Goal: Information Seeking & Learning: Learn about a topic

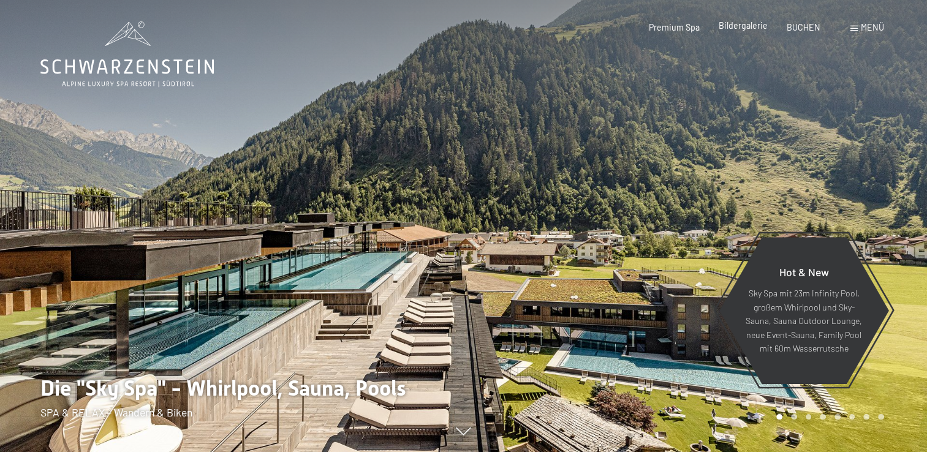
click at [748, 25] on span "Bildergalerie" at bounding box center [743, 25] width 49 height 10
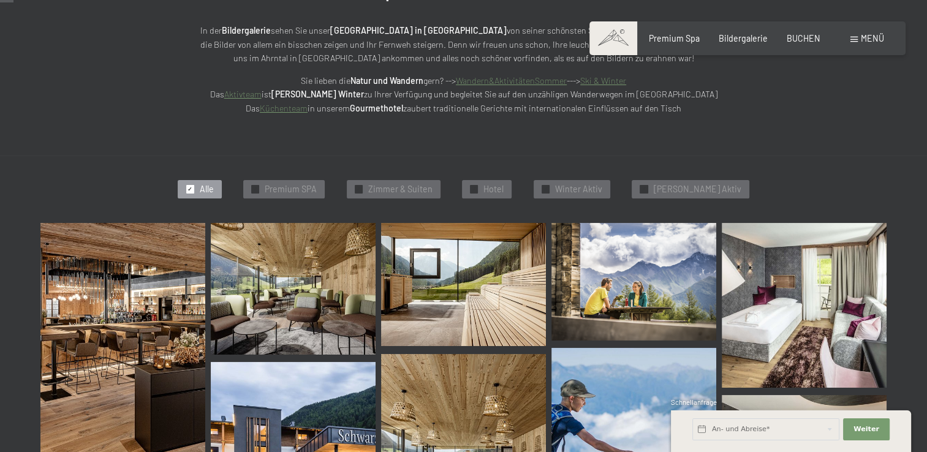
scroll to position [291, 0]
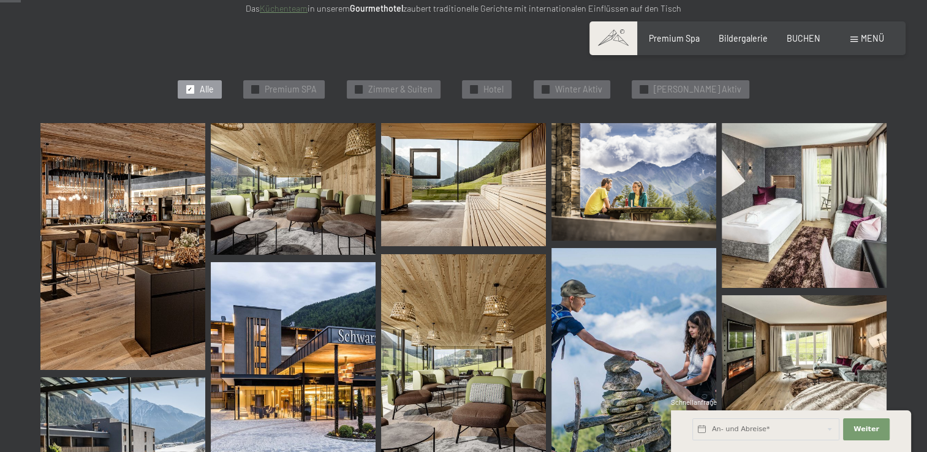
click at [171, 182] on img at bounding box center [122, 247] width 165 height 248
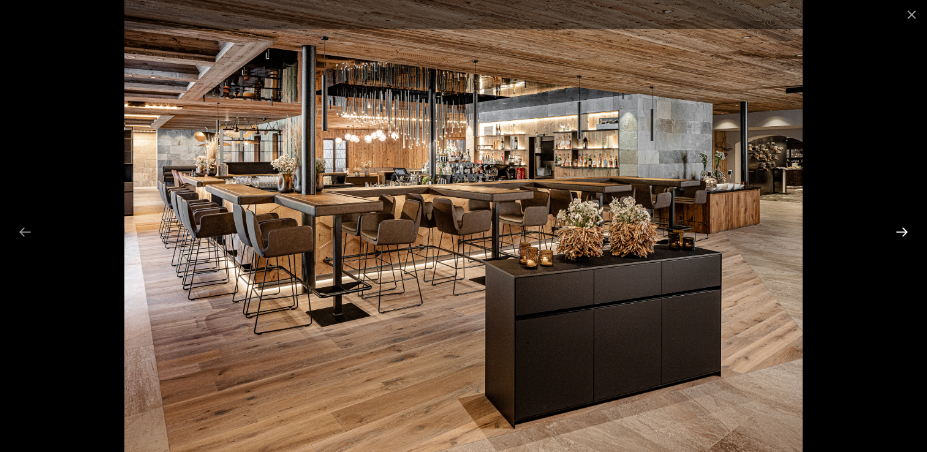
click at [901, 229] on button "Next slide" at bounding box center [902, 232] width 26 height 24
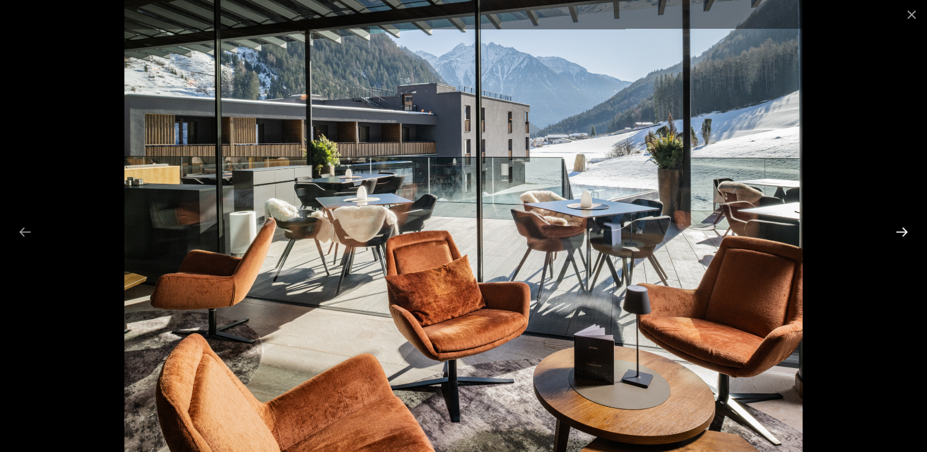
click at [901, 229] on button "Next slide" at bounding box center [902, 232] width 26 height 24
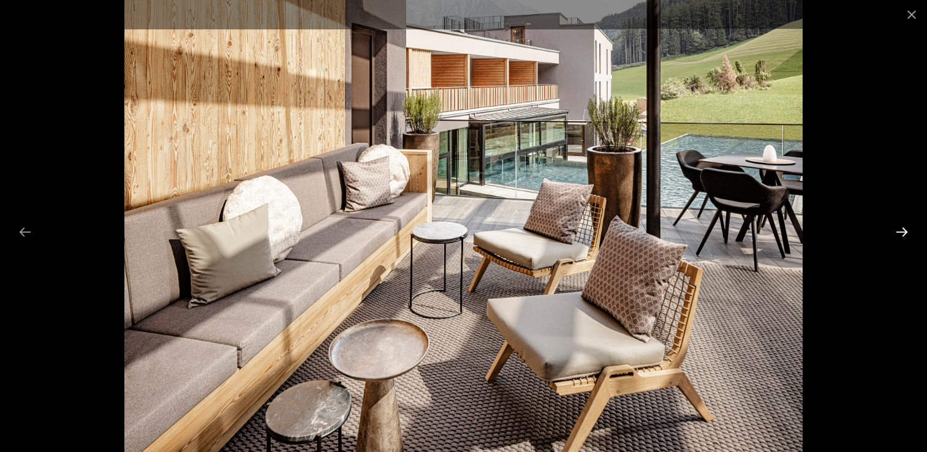
click at [901, 229] on button "Next slide" at bounding box center [902, 232] width 26 height 24
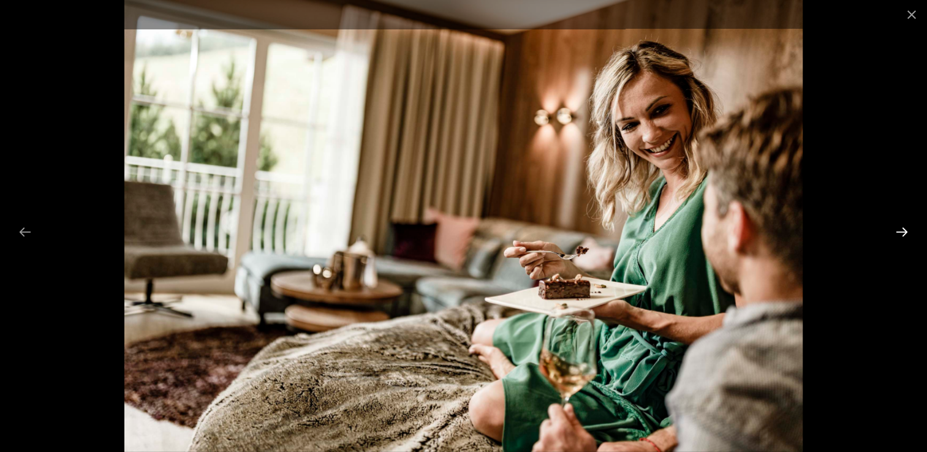
click at [901, 229] on button "Next slide" at bounding box center [902, 232] width 26 height 24
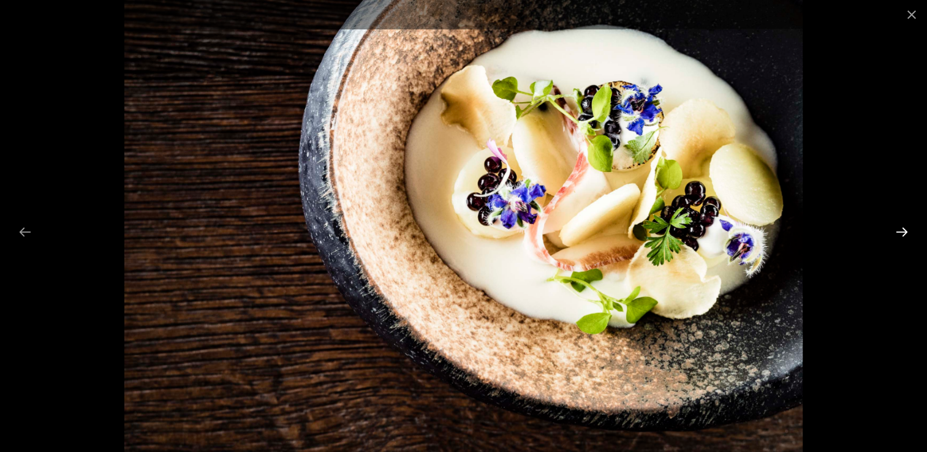
click at [901, 229] on button "Next slide" at bounding box center [902, 232] width 26 height 24
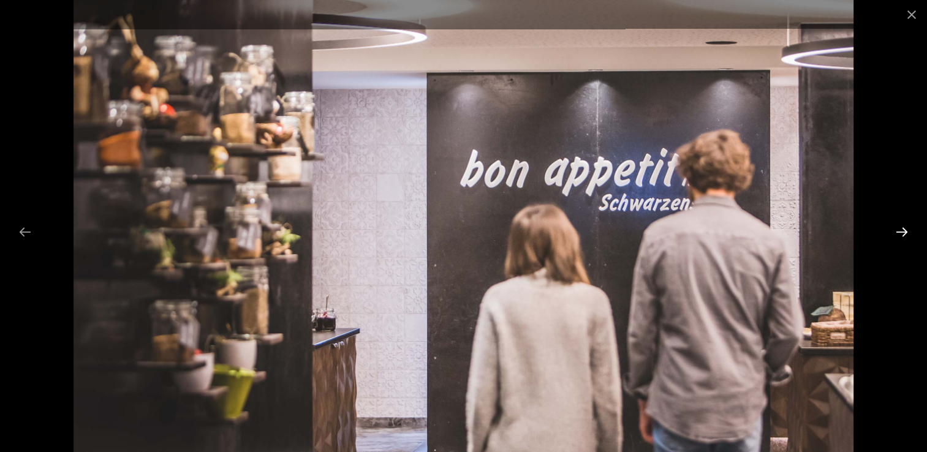
click at [901, 229] on button "Next slide" at bounding box center [902, 232] width 26 height 24
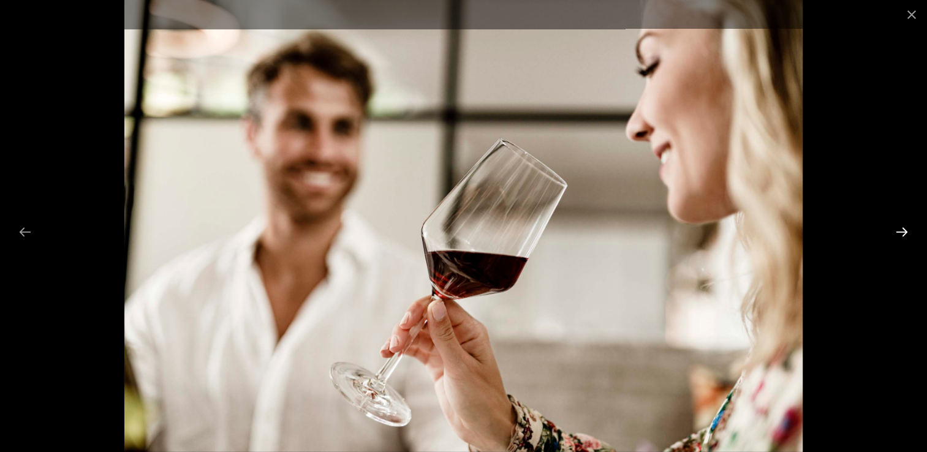
click at [901, 229] on button "Next slide" at bounding box center [902, 232] width 26 height 24
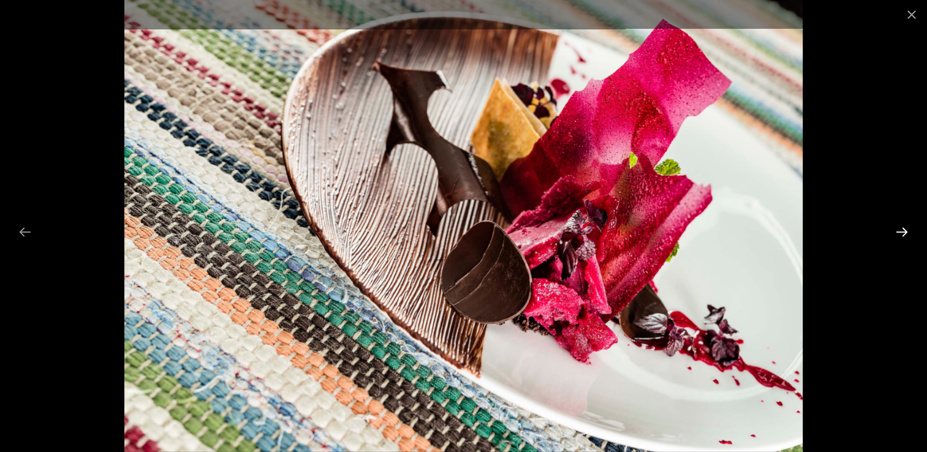
click at [901, 229] on button "Next slide" at bounding box center [902, 232] width 26 height 24
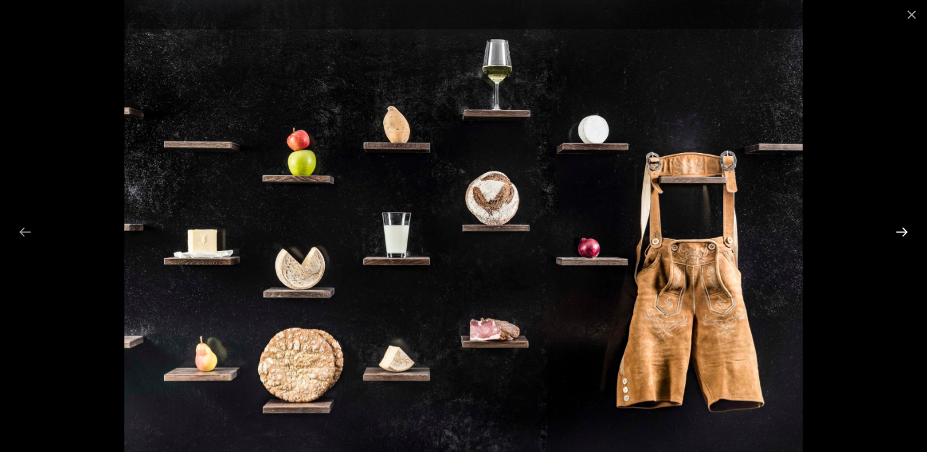
click at [901, 229] on button "Next slide" at bounding box center [902, 232] width 26 height 24
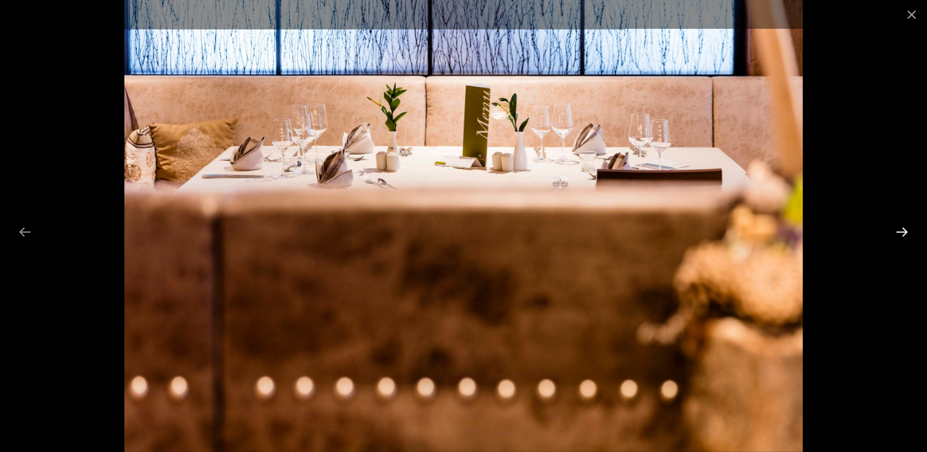
click at [901, 229] on button "Next slide" at bounding box center [902, 232] width 26 height 24
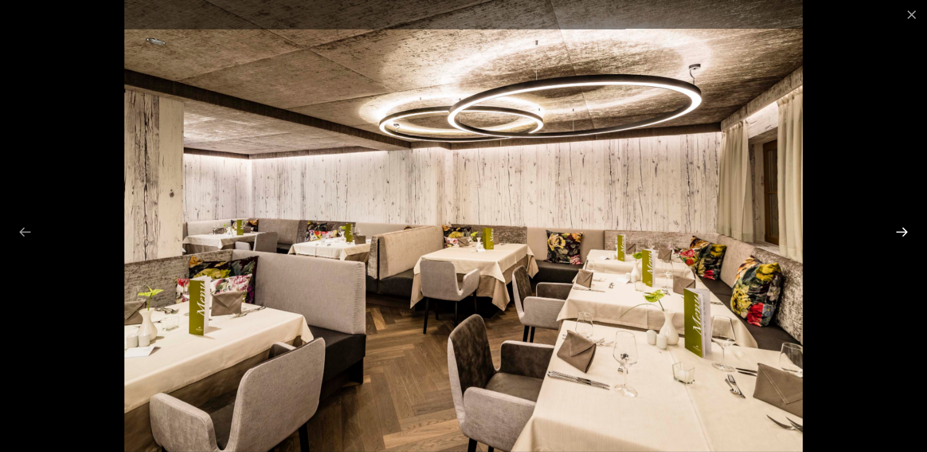
click at [901, 229] on button "Next slide" at bounding box center [902, 232] width 26 height 24
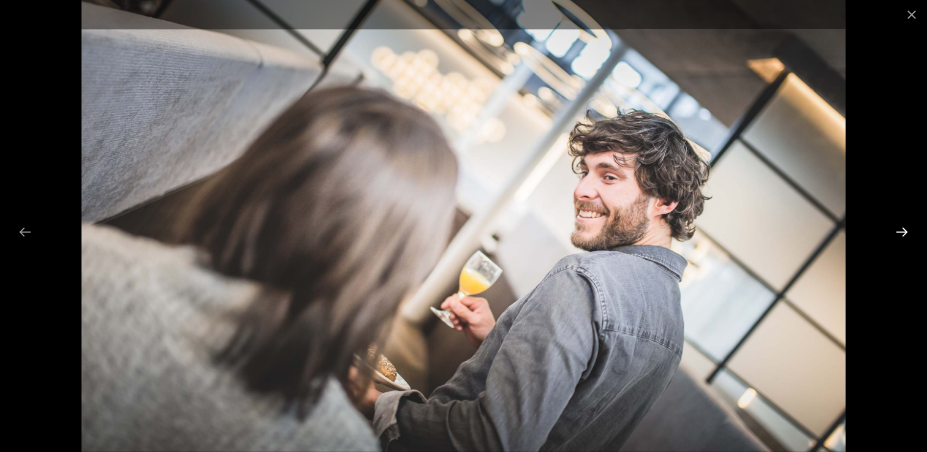
click at [901, 229] on button "Next slide" at bounding box center [902, 232] width 26 height 24
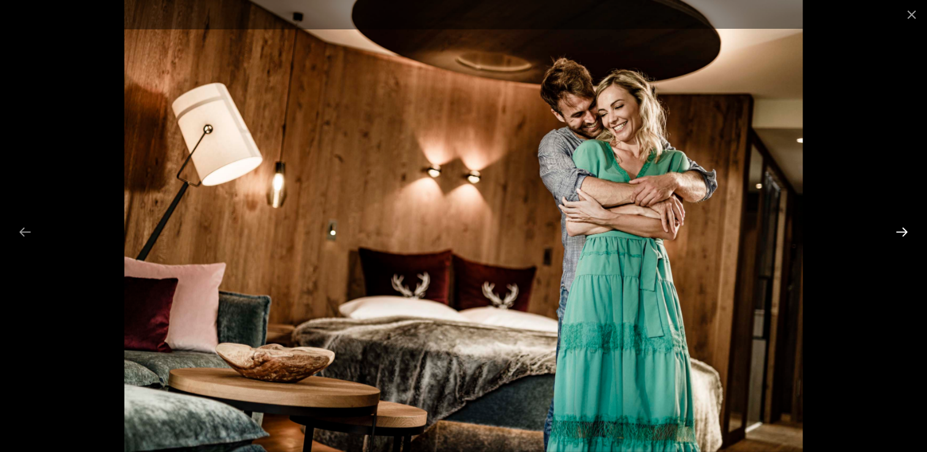
click at [901, 229] on button "Next slide" at bounding box center [902, 232] width 26 height 24
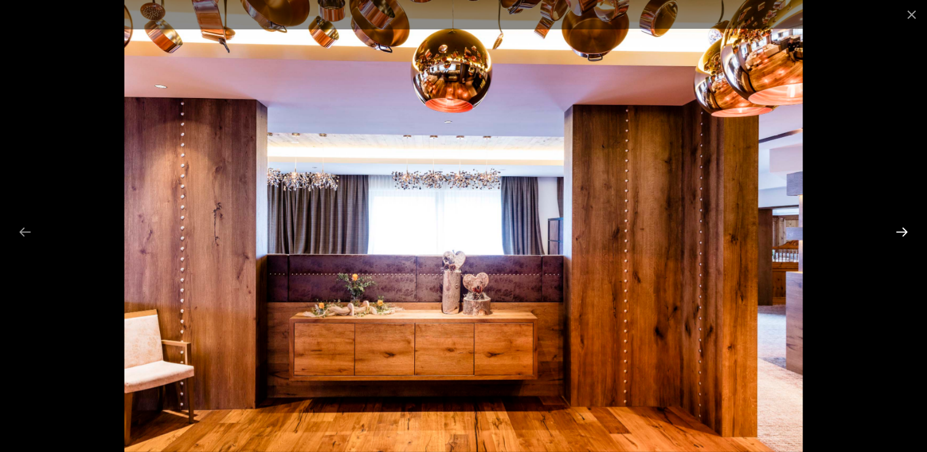
click at [901, 229] on button "Next slide" at bounding box center [902, 232] width 26 height 24
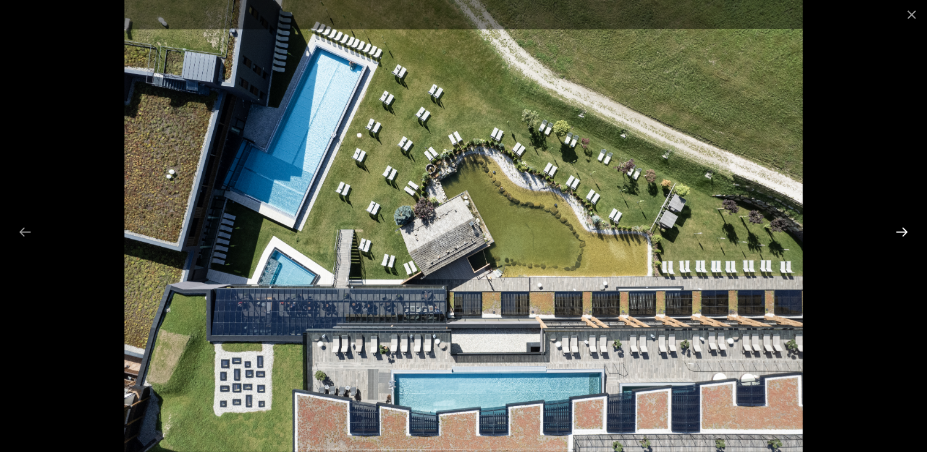
click at [901, 229] on button "Next slide" at bounding box center [902, 232] width 26 height 24
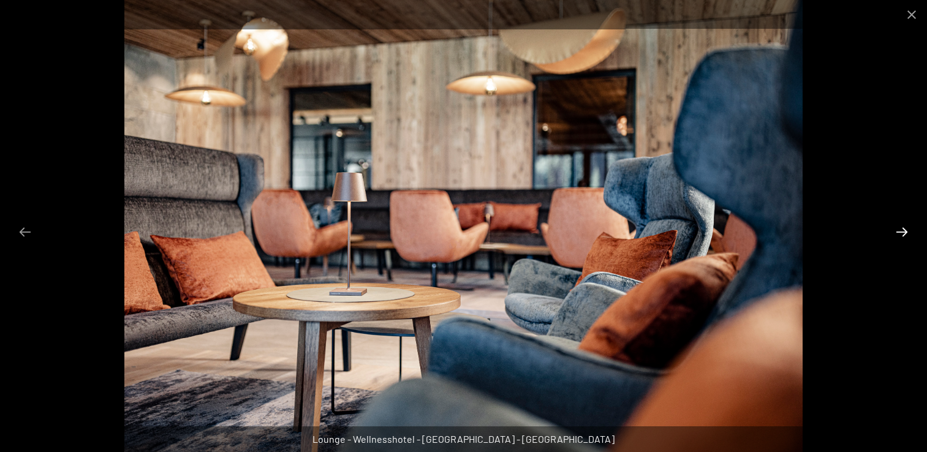
click at [901, 229] on button "Next slide" at bounding box center [902, 232] width 26 height 24
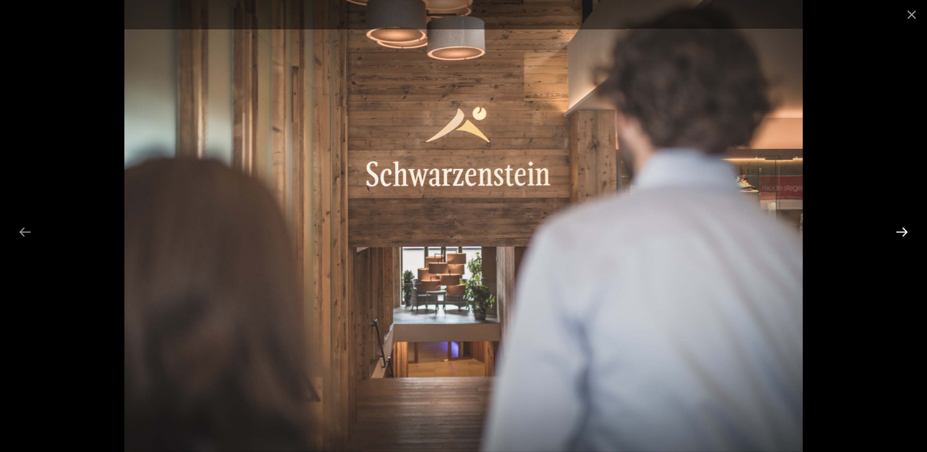
click at [901, 229] on button "Next slide" at bounding box center [902, 232] width 26 height 24
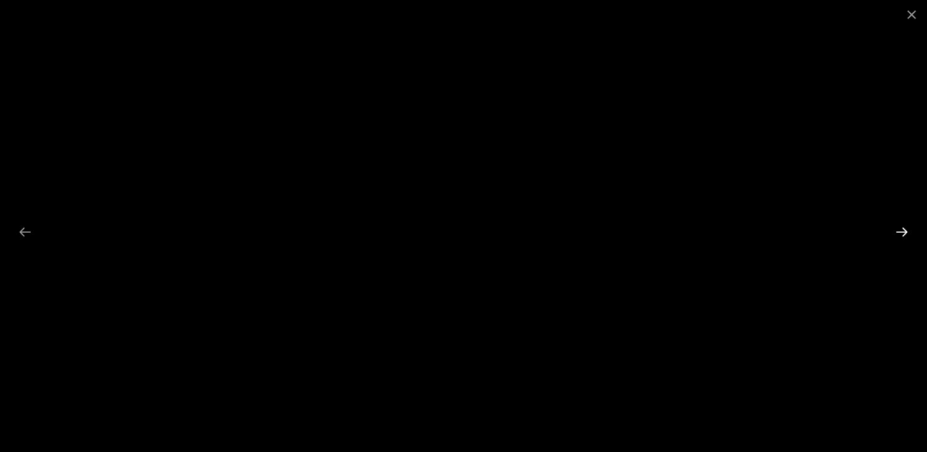
click at [901, 229] on button "Next slide" at bounding box center [902, 232] width 26 height 24
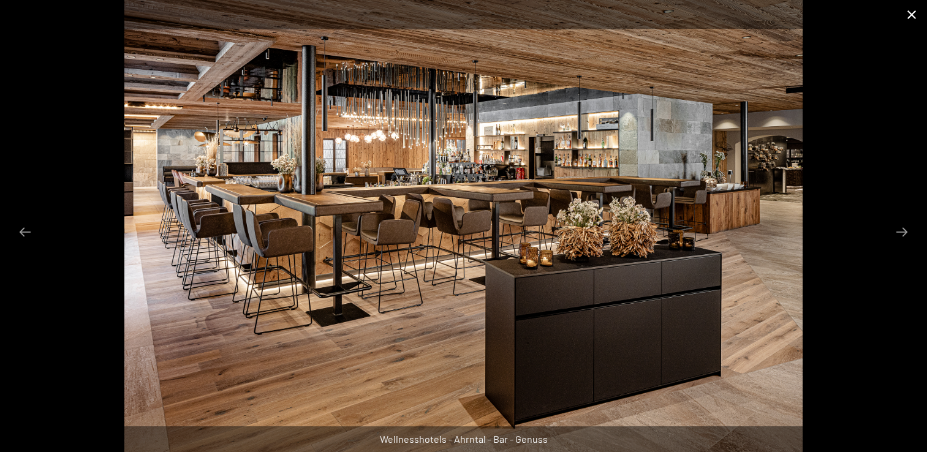
click at [912, 15] on button "Close gallery" at bounding box center [911, 14] width 31 height 29
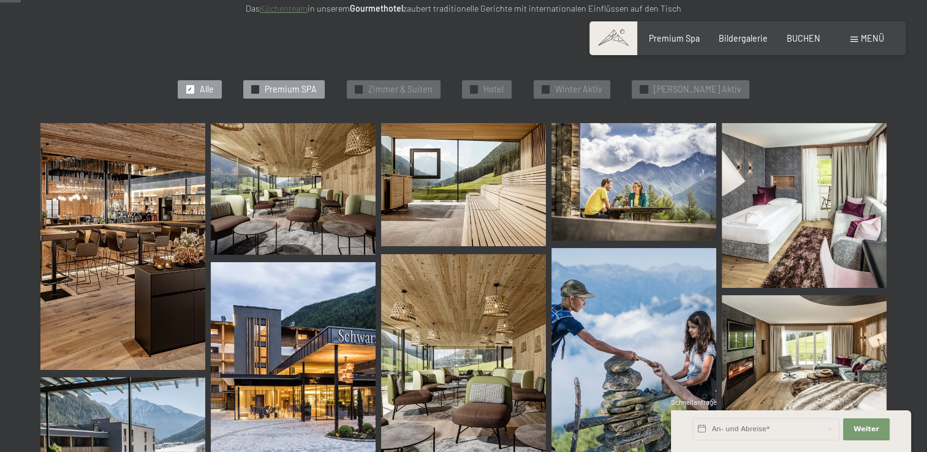
click at [303, 89] on span "Premium SPA" at bounding box center [291, 89] width 52 height 12
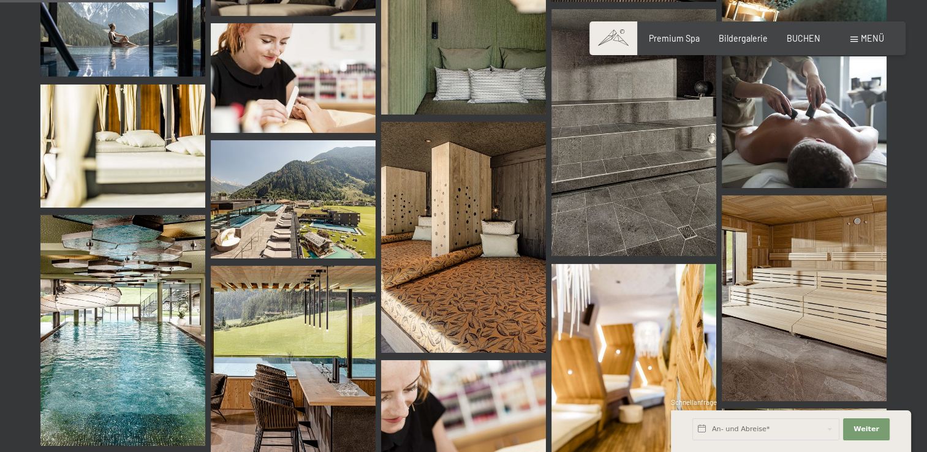
scroll to position [395, 0]
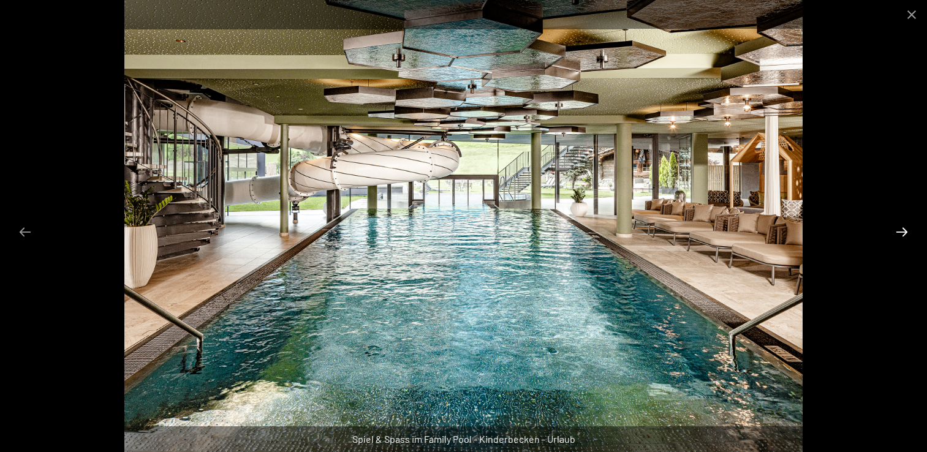
click at [903, 229] on button "Next slide" at bounding box center [902, 232] width 26 height 24
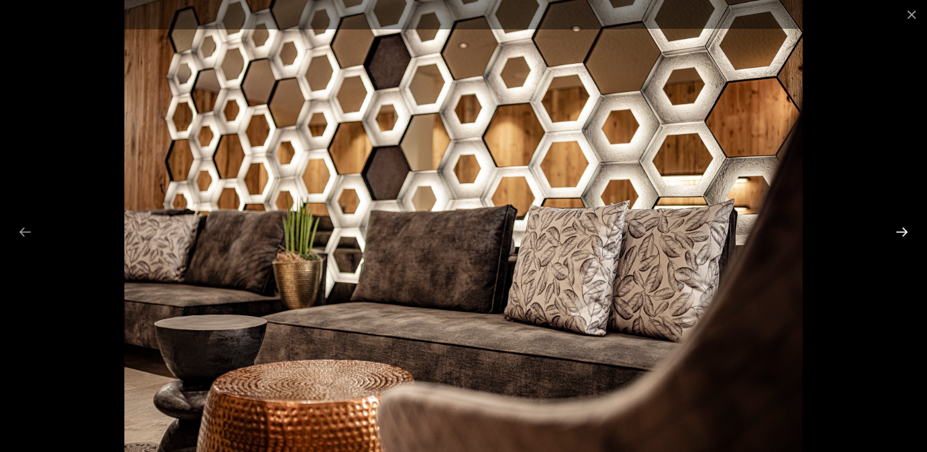
click at [903, 229] on button "Next slide" at bounding box center [902, 232] width 26 height 24
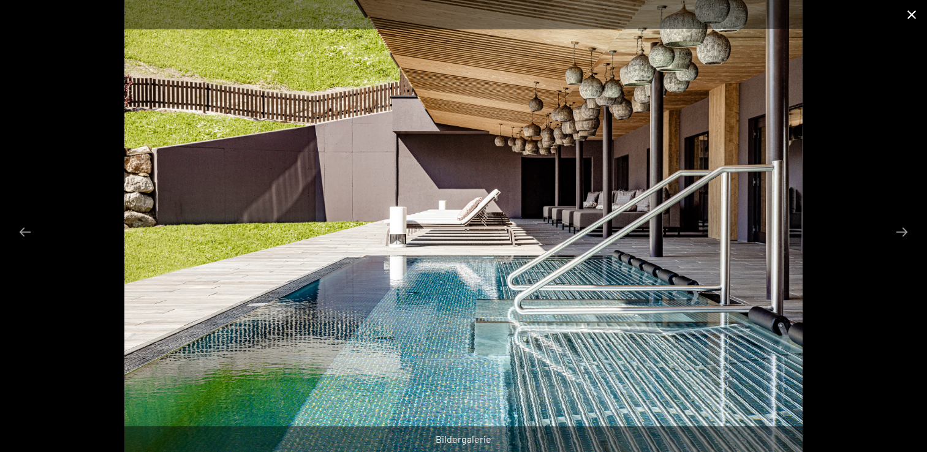
click at [914, 11] on button "Close gallery" at bounding box center [911, 14] width 31 height 29
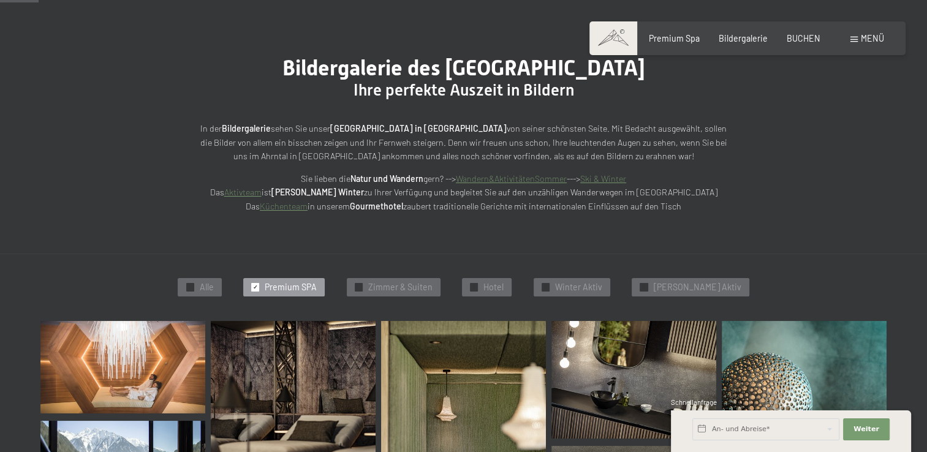
scroll to position [167, 0]
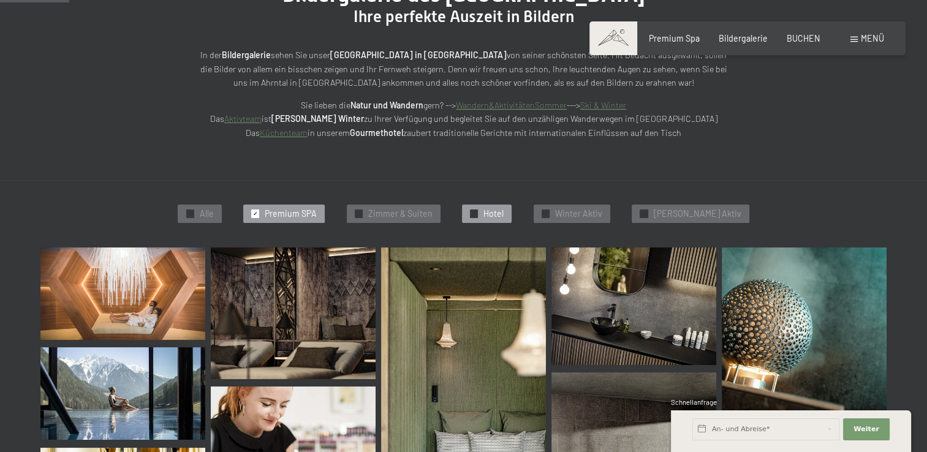
click at [504, 213] on span "Hotel" at bounding box center [493, 214] width 20 height 12
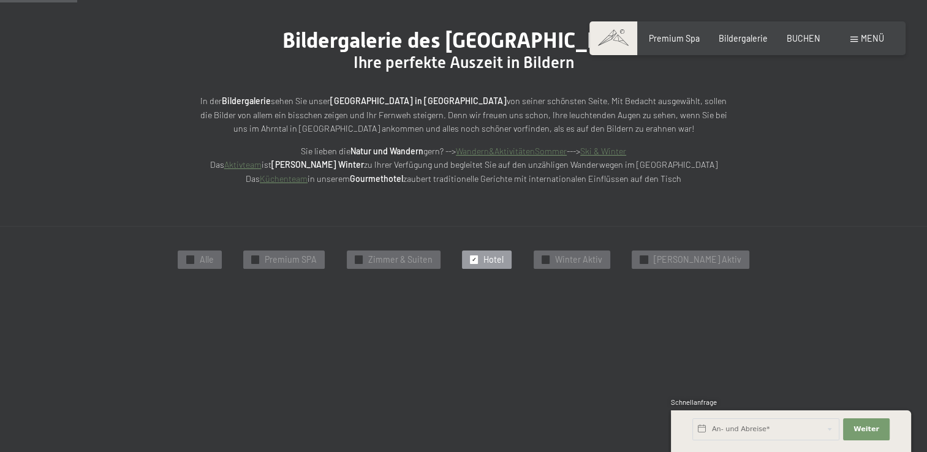
scroll to position [207, 0]
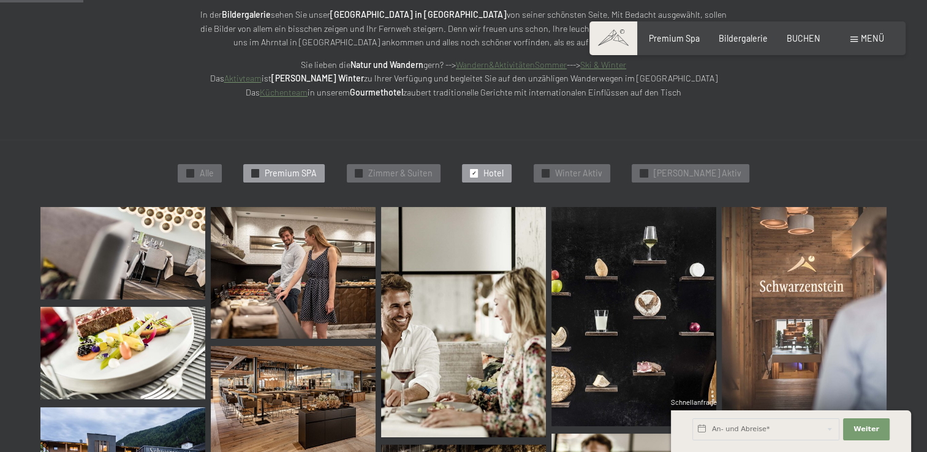
click at [298, 172] on span "Premium SPA" at bounding box center [291, 173] width 52 height 12
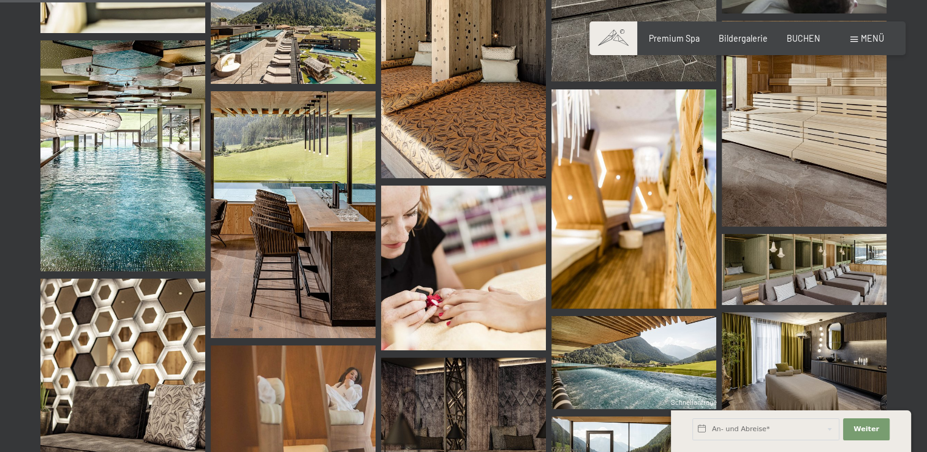
scroll to position [671, 0]
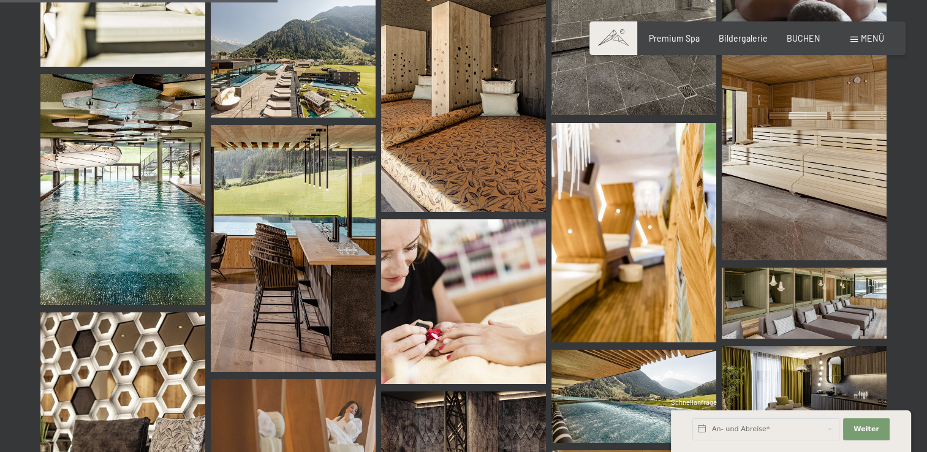
click at [127, 225] on img at bounding box center [122, 189] width 165 height 231
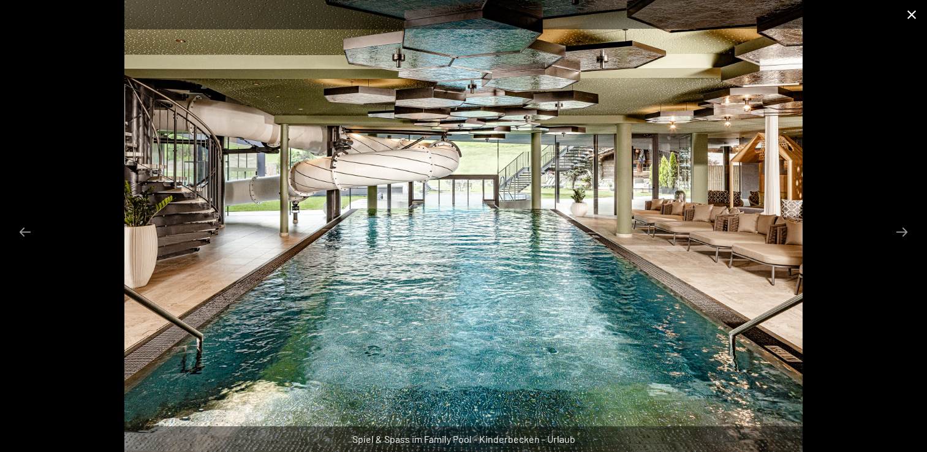
click at [908, 15] on button "Close gallery" at bounding box center [911, 14] width 31 height 29
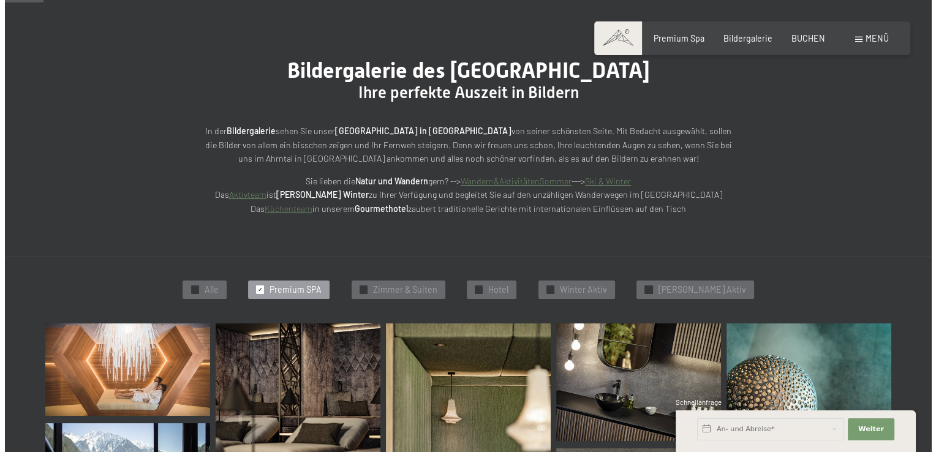
scroll to position [91, 0]
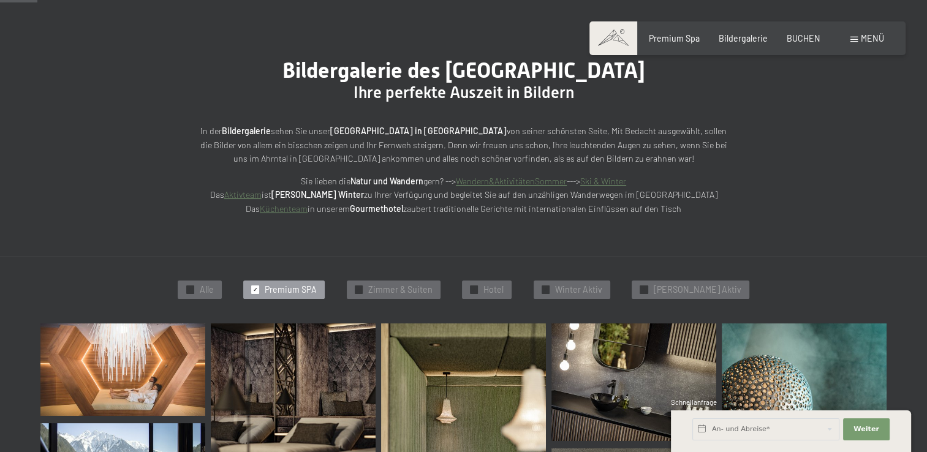
click at [865, 33] on span "Menü" at bounding box center [872, 38] width 23 height 10
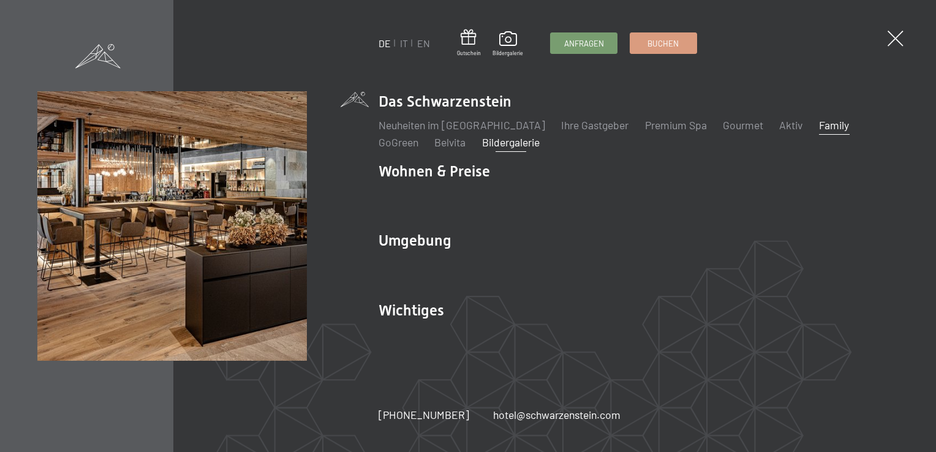
click at [819, 131] on link "Family" at bounding box center [834, 124] width 30 height 13
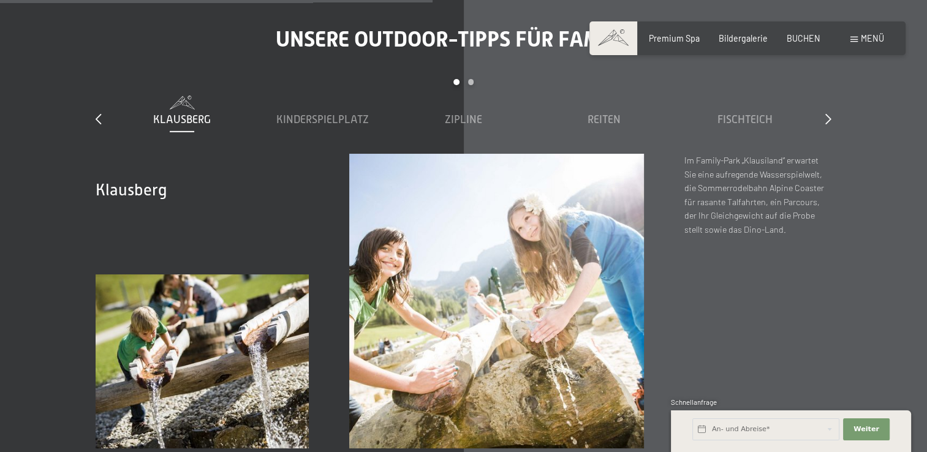
scroll to position [3757, 0]
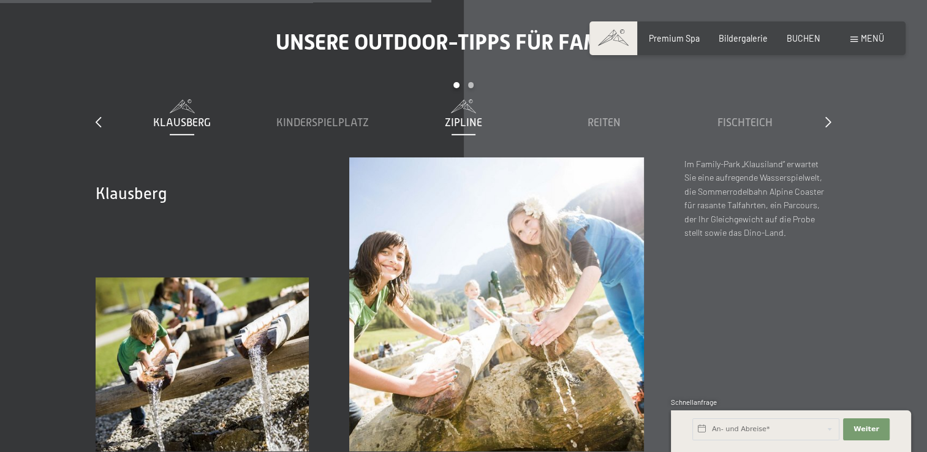
click at [460, 116] on span "Zipline" at bounding box center [463, 122] width 37 height 12
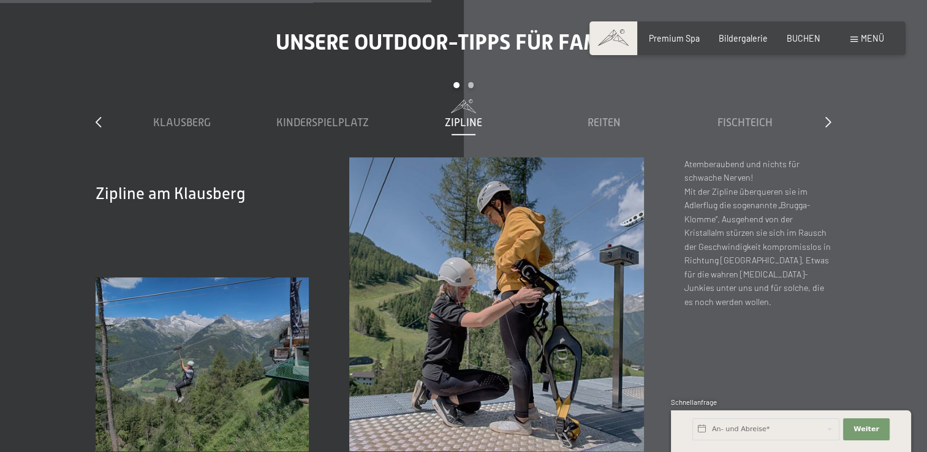
click at [316, 99] on div "Klausberg Kinderspielplatz Zipline Reiten Fischteich Family-Funpark Rodelbahn" at bounding box center [463, 128] width 703 height 58
click at [317, 115] on div "Kinderspielplatz" at bounding box center [323, 122] width 130 height 15
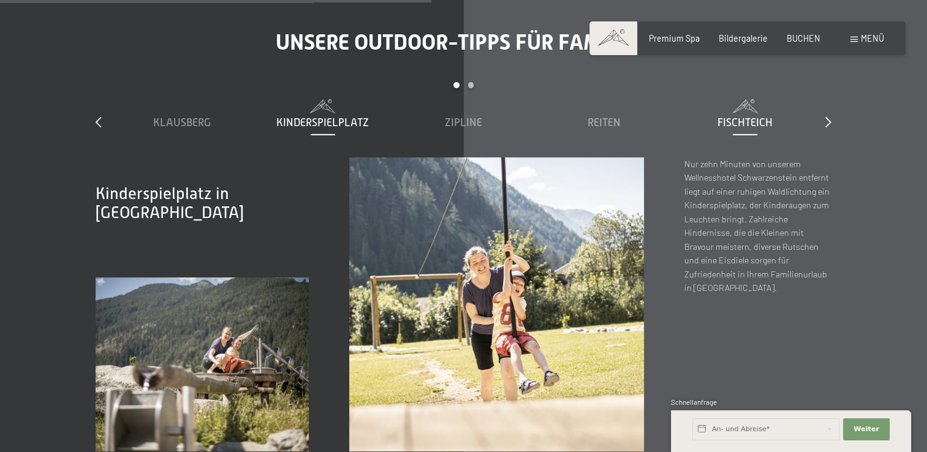
click at [746, 116] on span "Fischteich" at bounding box center [744, 122] width 55 height 12
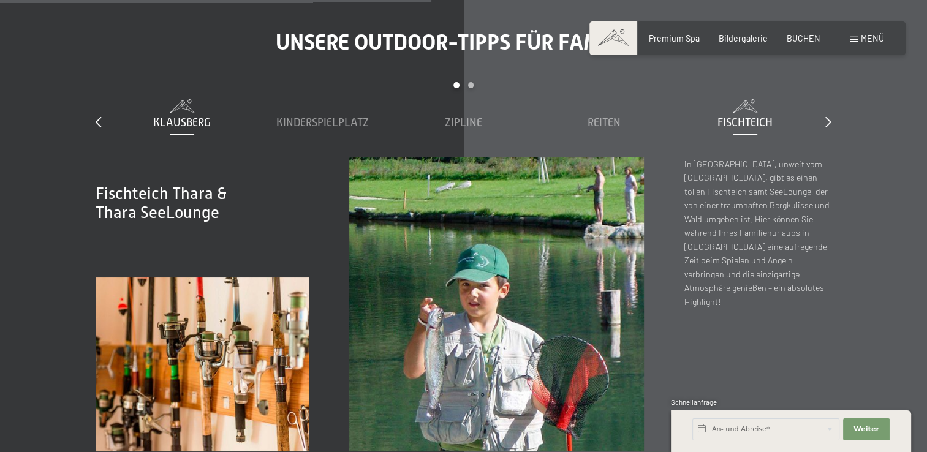
click at [172, 116] on span "Klausberg" at bounding box center [182, 122] width 58 height 12
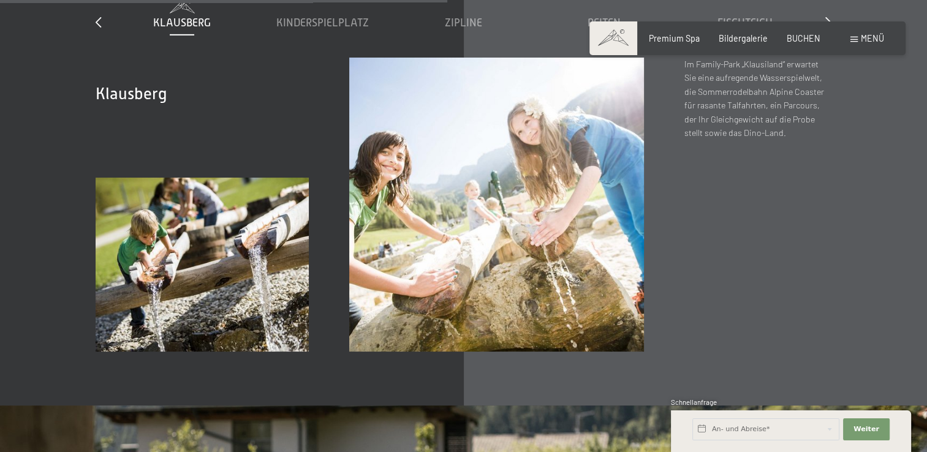
scroll to position [3839, 0]
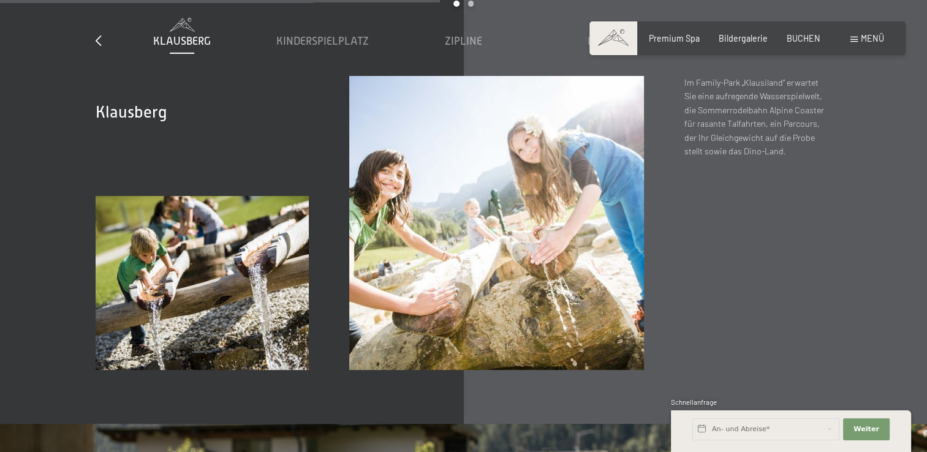
click at [865, 35] on span "Menü" at bounding box center [872, 38] width 23 height 10
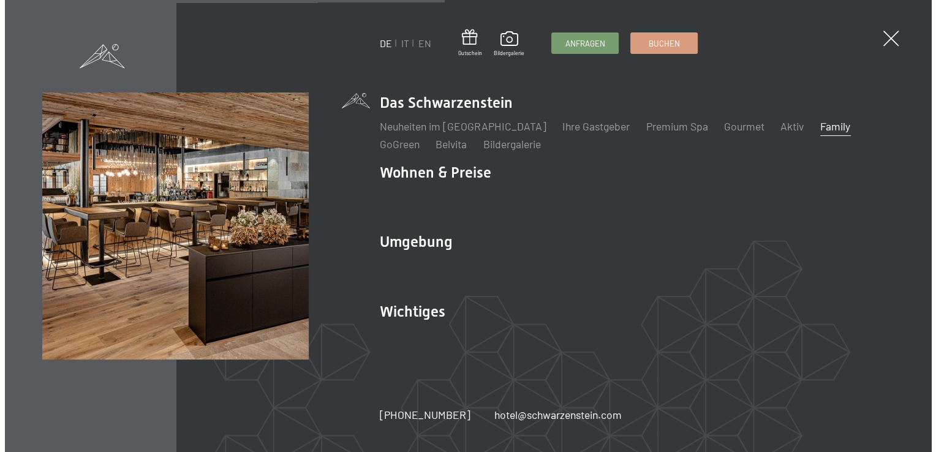
scroll to position [3858, 0]
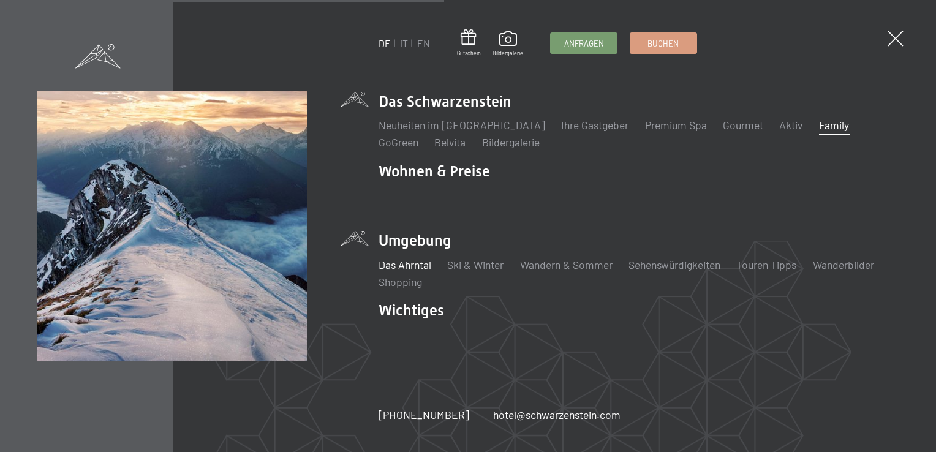
click at [388, 263] on link "Das Ahrntal" at bounding box center [405, 264] width 53 height 13
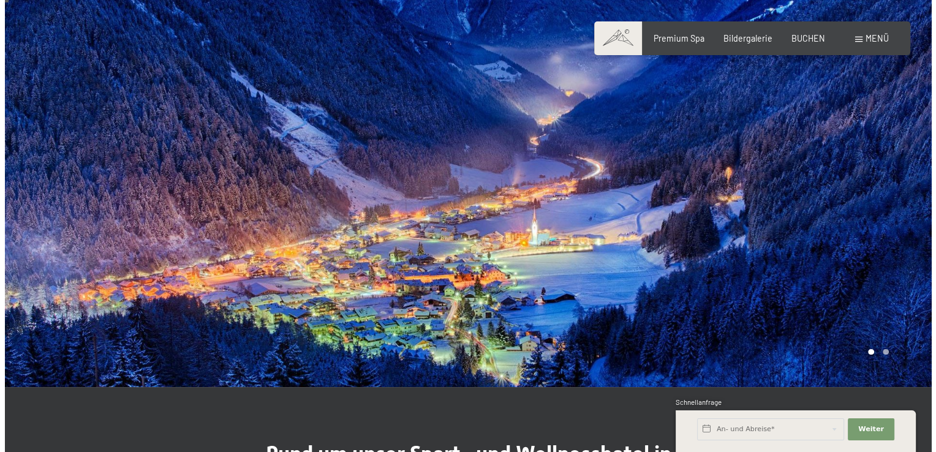
scroll to position [10, 0]
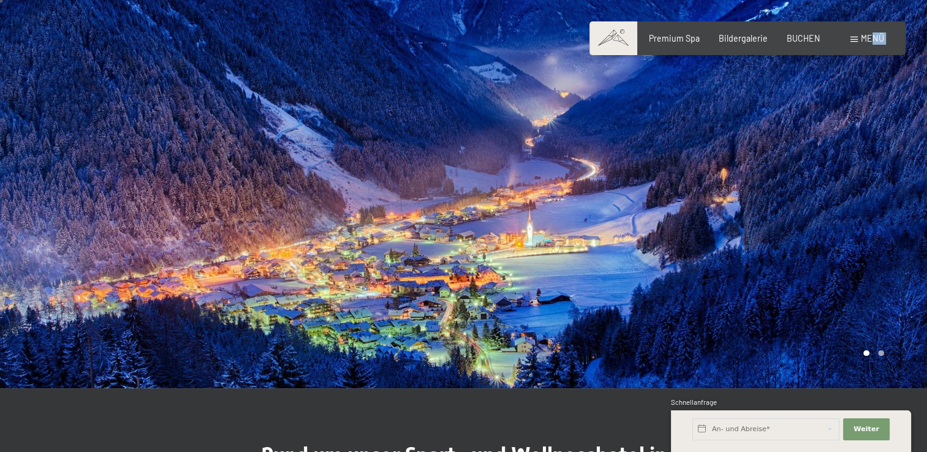
drag, startPoint x: 885, startPoint y: 39, endPoint x: 871, endPoint y: 38, distance: 13.5
click at [871, 38] on div "Buchen Anfragen Premium Spa Bildergalerie BUCHEN Menü DE IT EN Gutschein Bilder…" at bounding box center [747, 38] width 273 height 12
click at [871, 38] on span "Menü" at bounding box center [872, 38] width 23 height 10
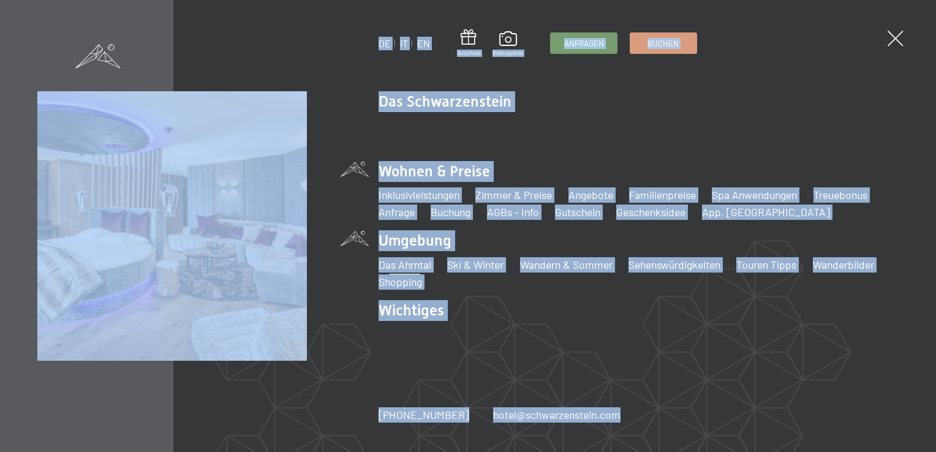
click at [820, 187] on ul "Inklusivleistungen Zimmer & Preise Liste Angebote Liste Familienpreise Spa Anwe…" at bounding box center [639, 203] width 520 height 32
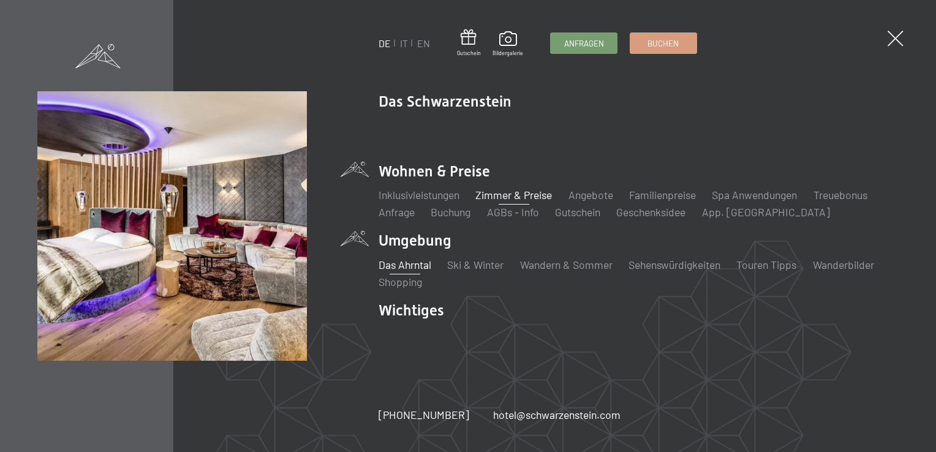
click at [515, 197] on link "Zimmer & Preise" at bounding box center [513, 194] width 77 height 13
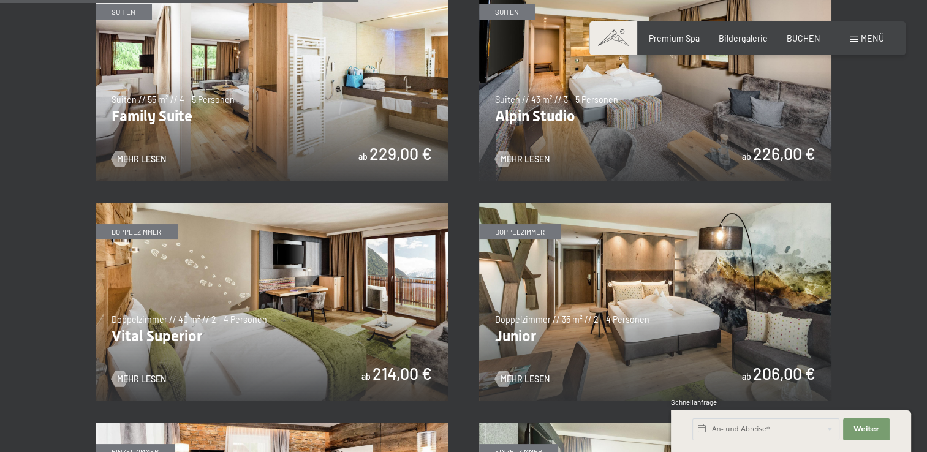
scroll to position [1328, 0]
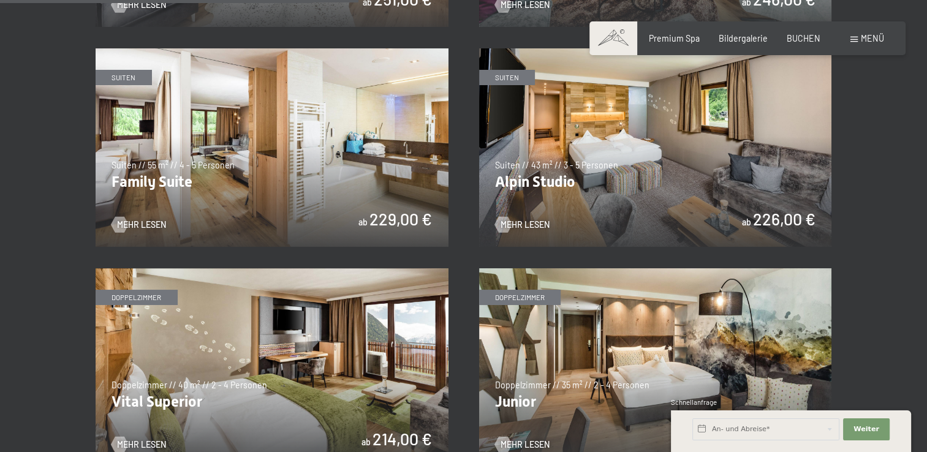
click at [259, 164] on img at bounding box center [272, 147] width 353 height 199
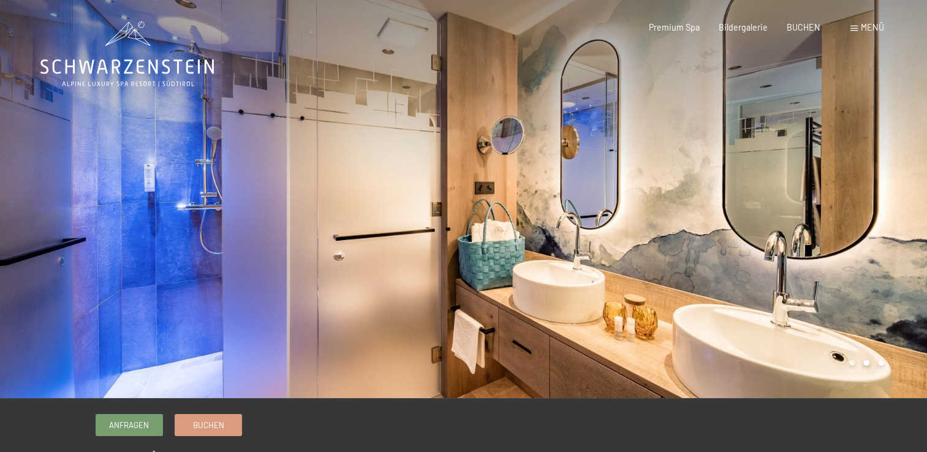
click at [863, 26] on span "Menü" at bounding box center [872, 27] width 23 height 10
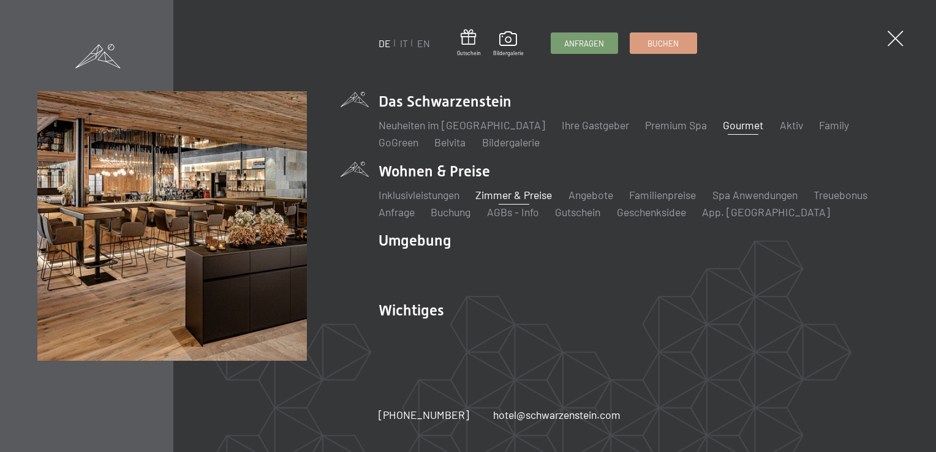
click at [723, 126] on link "Gourmet" at bounding box center [743, 124] width 40 height 13
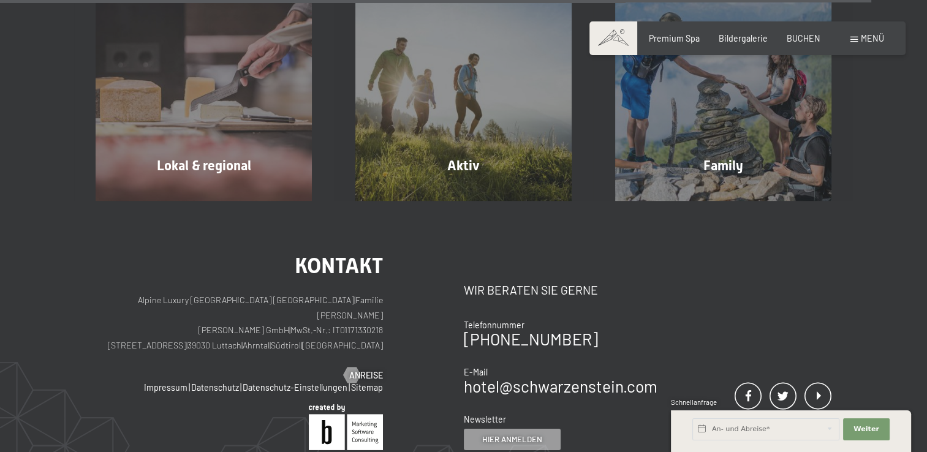
scroll to position [3806, 0]
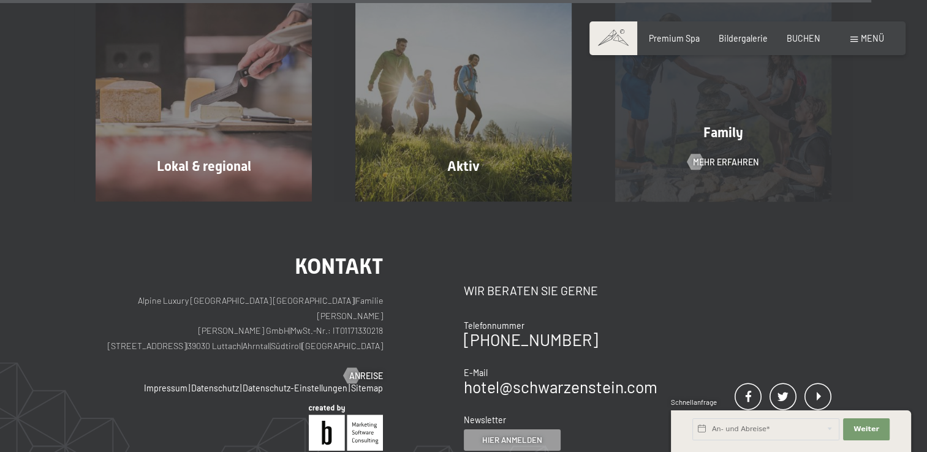
drag, startPoint x: 0, startPoint y: 0, endPoint x: 712, endPoint y: 126, distance: 723.1
click at [712, 126] on span "Family" at bounding box center [723, 132] width 40 height 15
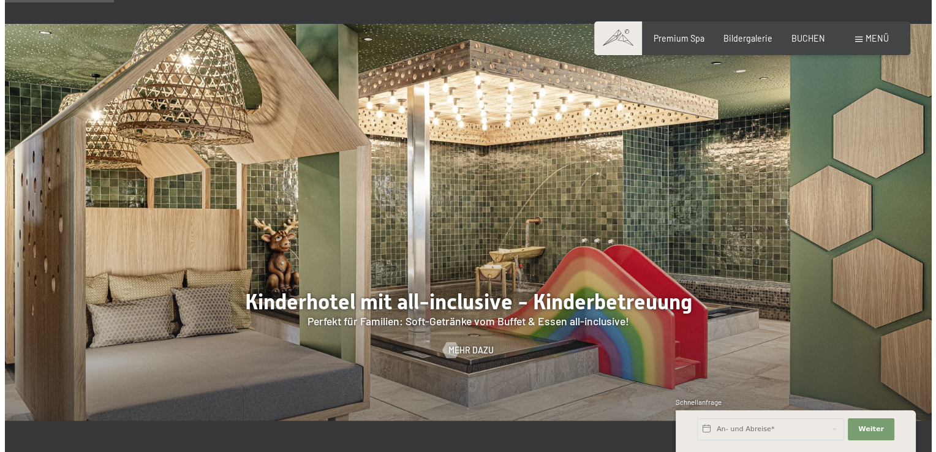
scroll to position [945, 0]
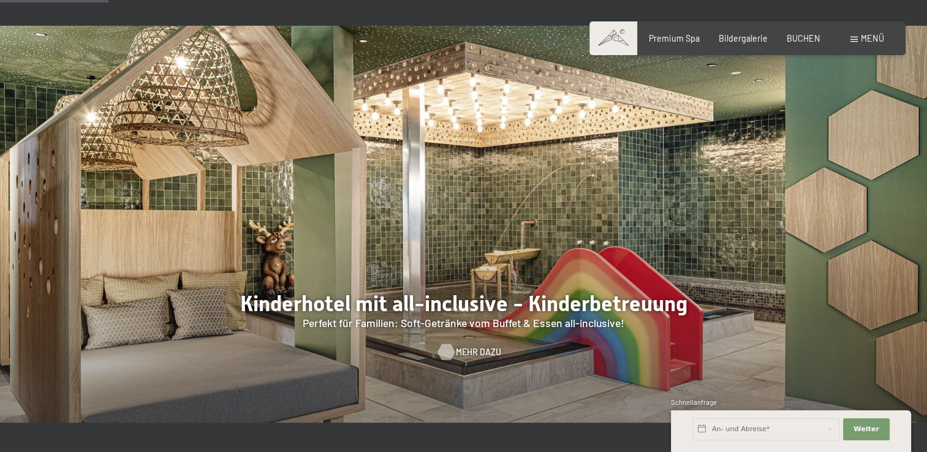
click at [469, 346] on span "Mehr dazu" at bounding box center [478, 352] width 45 height 12
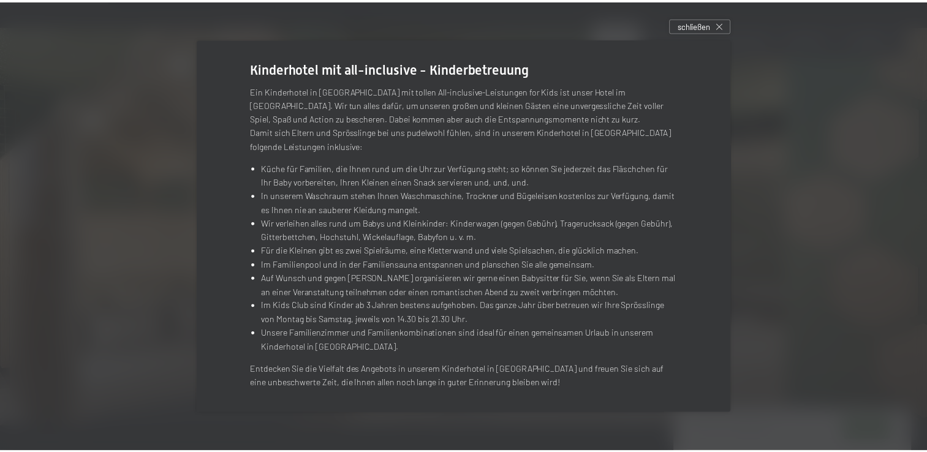
scroll to position [211, 0]
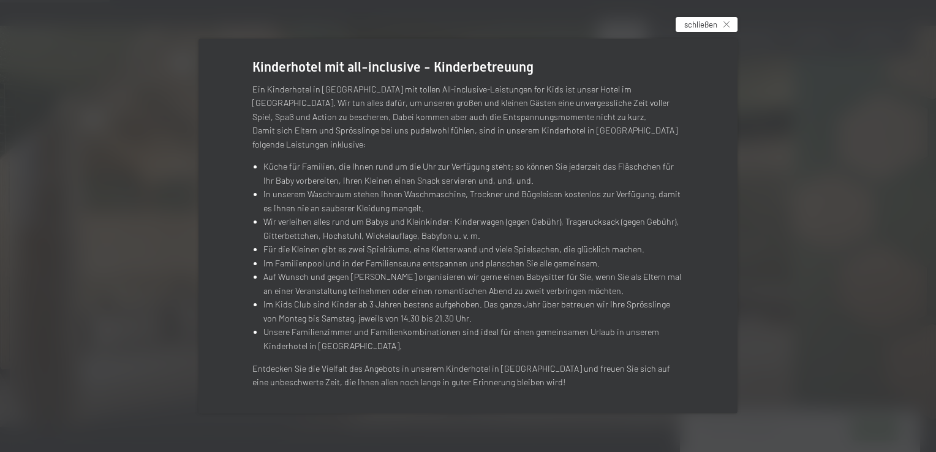
click at [708, 23] on span "schließen" at bounding box center [700, 24] width 33 height 11
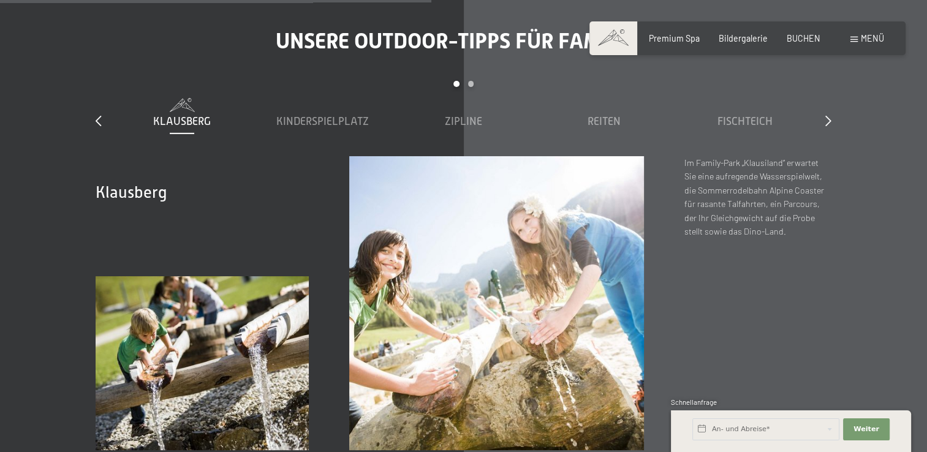
scroll to position [3758, 0]
click at [305, 116] on span "Kinderspielplatz" at bounding box center [322, 122] width 93 height 12
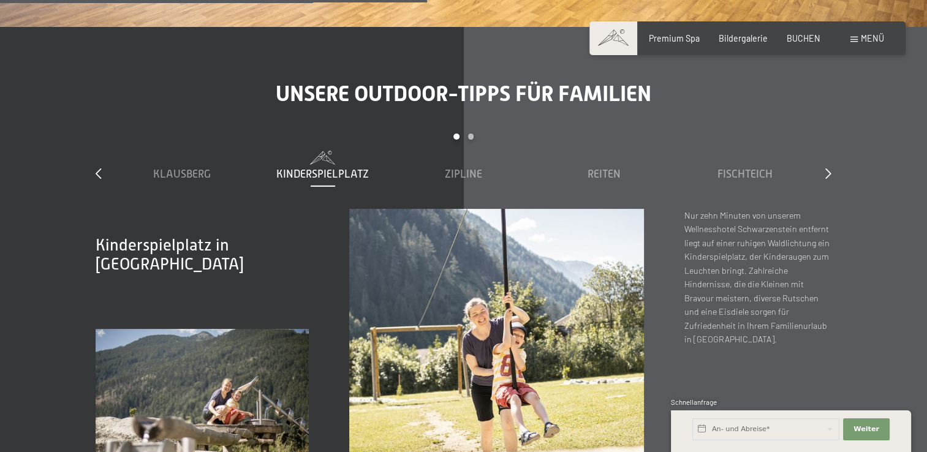
scroll to position [3704, 0]
